Goal: Task Accomplishment & Management: Manage account settings

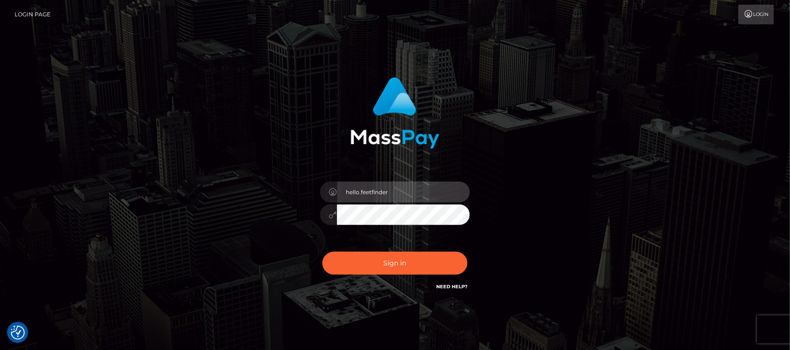
click at [410, 189] on input "hello.feetfinder" at bounding box center [403, 192] width 133 height 21
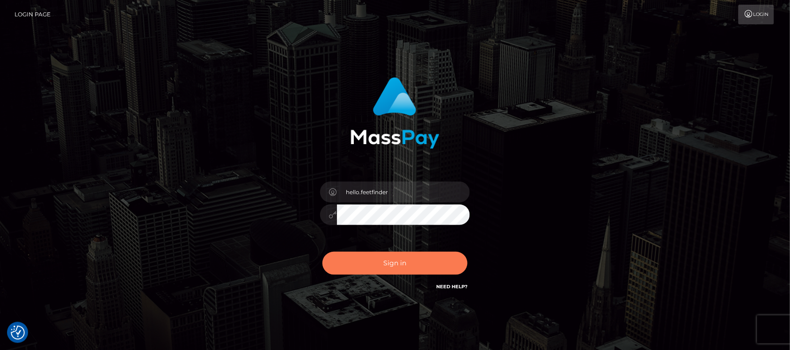
click at [417, 264] on button "Sign in" at bounding box center [395, 263] width 145 height 23
type input "hello.feetfinder"
click at [420, 264] on button "Sign in" at bounding box center [395, 263] width 145 height 23
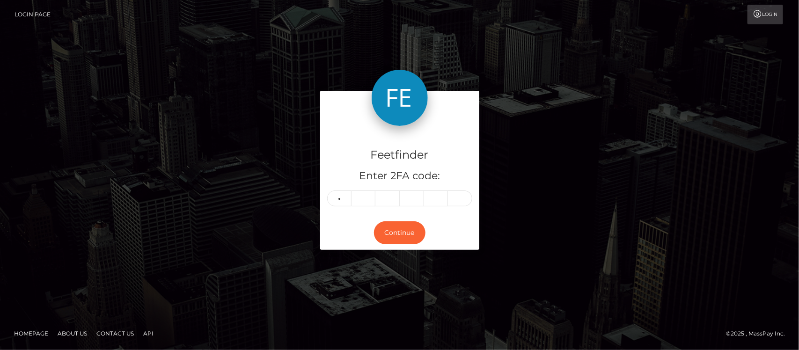
type input "4"
type input "3"
type input "7"
type input "1"
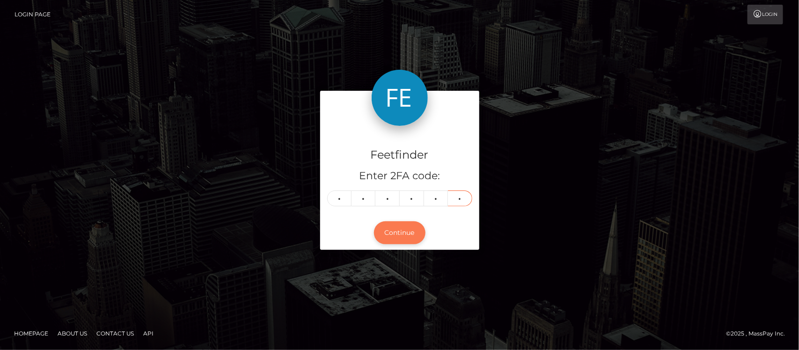
type input "1"
click at [393, 240] on button "Continue" at bounding box center [400, 232] width 52 height 23
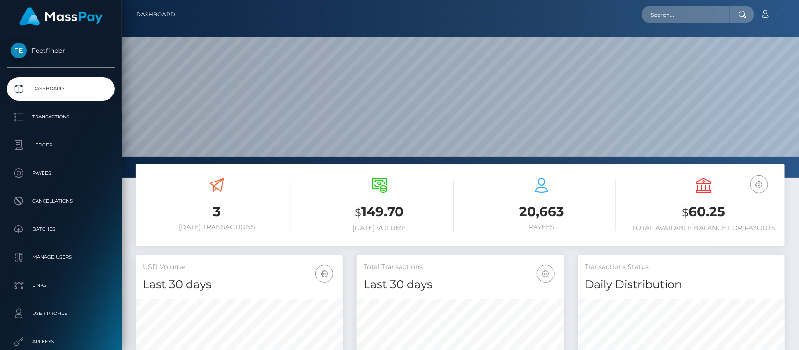
scroll to position [165, 207]
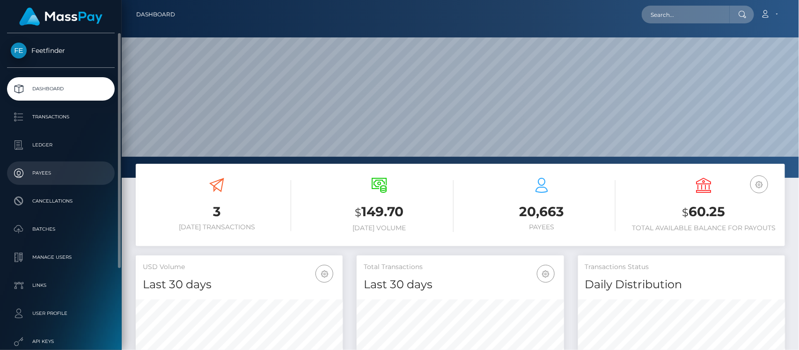
click at [45, 171] on p "Payees" at bounding box center [61, 173] width 100 height 14
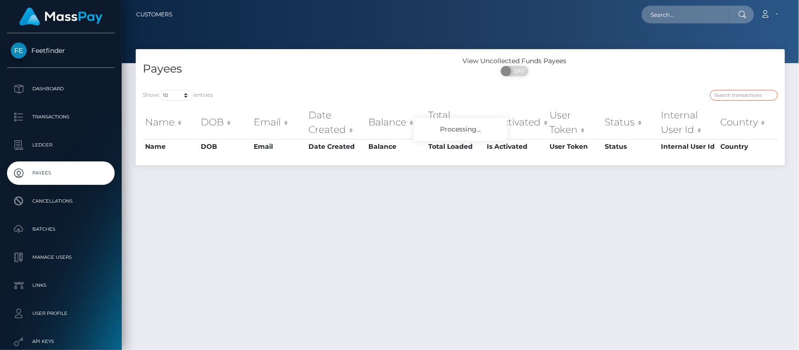
click at [722, 95] on input "search" at bounding box center [744, 95] width 68 height 11
paste input "6c11f8cd-7524-11f0-9703-0266f44cc279"
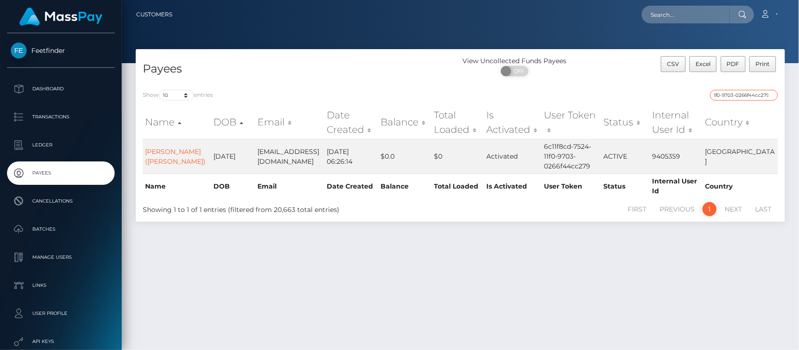
type input "6c11f8cd-7524-11f0-9703-0266f44cc279"
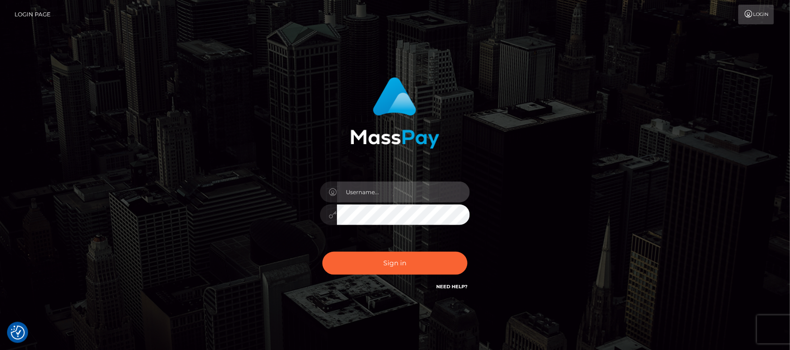
type input "hello.feetfinder"
click at [413, 194] on input "hello.feetfinder" at bounding box center [403, 192] width 133 height 21
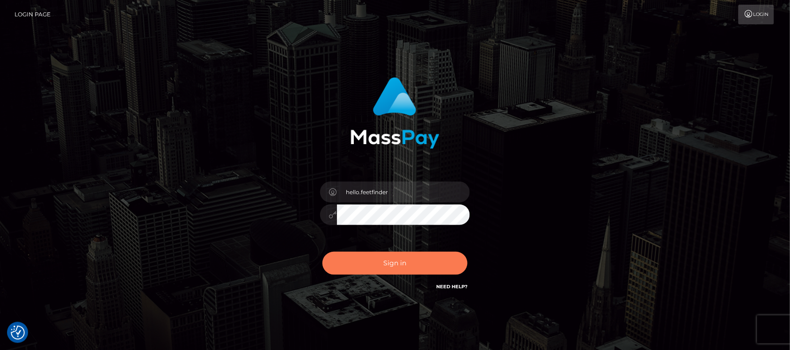
drag, startPoint x: 396, startPoint y: 249, endPoint x: 396, endPoint y: 255, distance: 6.6
click at [396, 250] on div "Sign in Need Help?" at bounding box center [395, 267] width 164 height 42
click at [396, 255] on button "Sign in" at bounding box center [395, 263] width 145 height 23
